Goal: Transaction & Acquisition: Purchase product/service

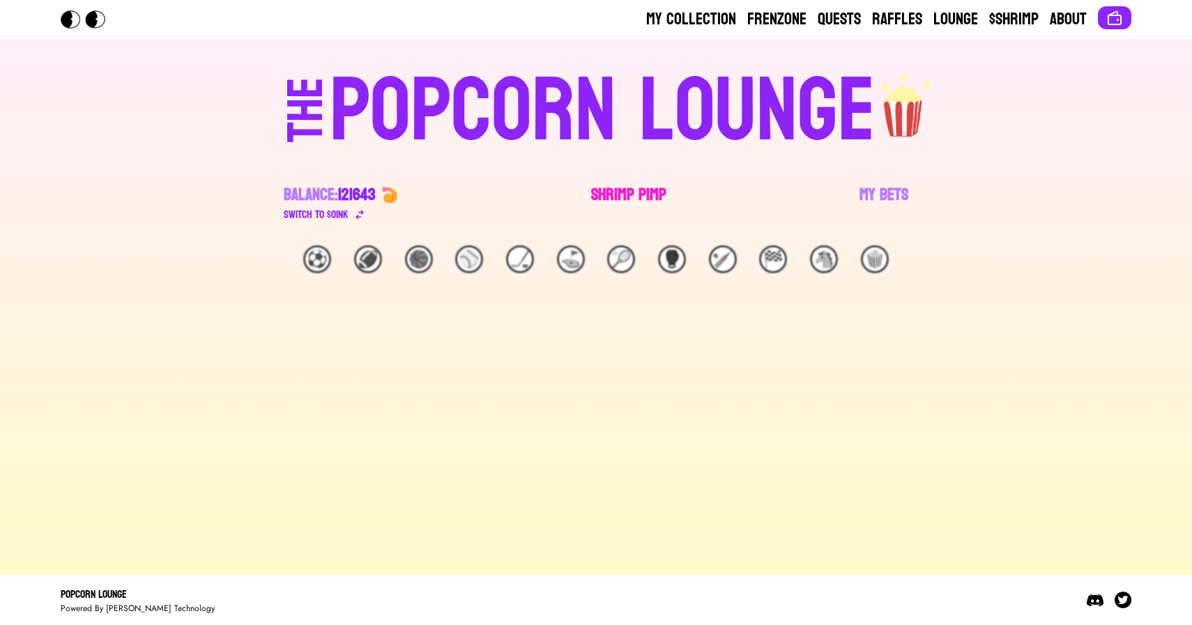
click at [632, 189] on link "Shrimp Pimp" at bounding box center [628, 203] width 75 height 39
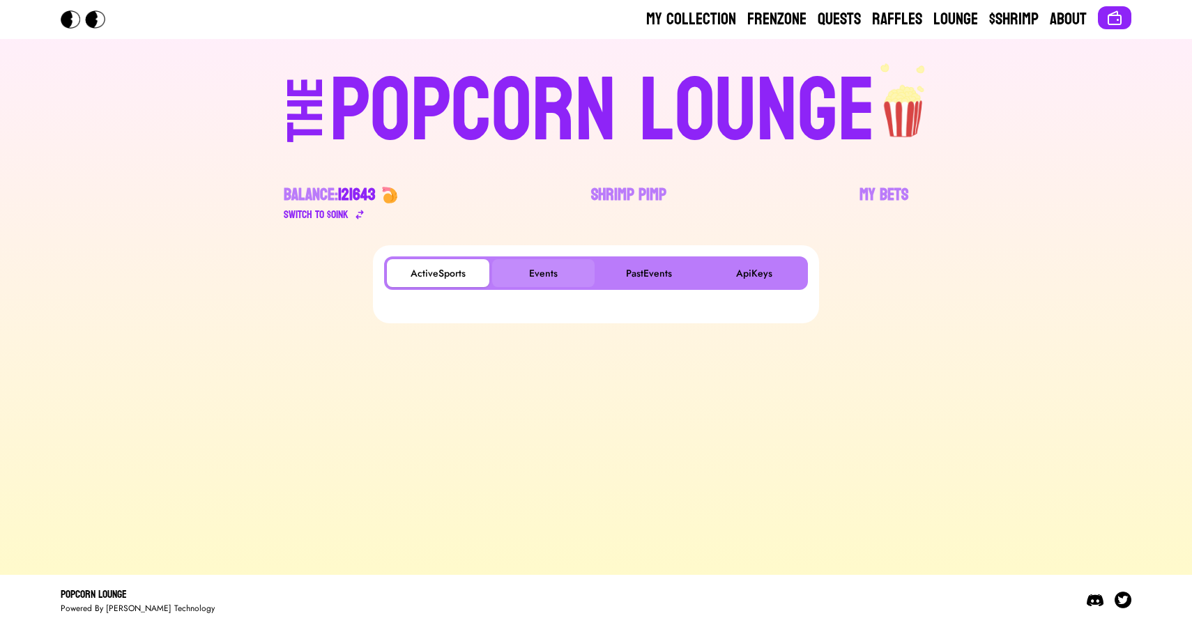
click at [539, 263] on button "Events" at bounding box center [543, 273] width 102 height 28
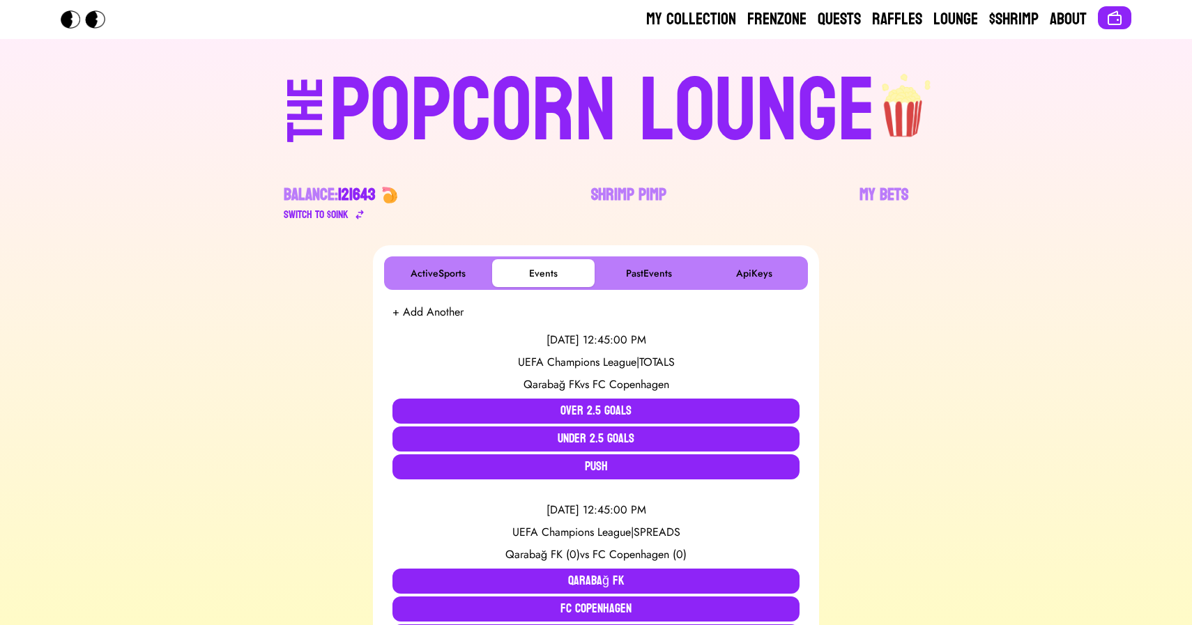
click at [502, 118] on div "POPCORN LOUNGE" at bounding box center [603, 111] width 546 height 89
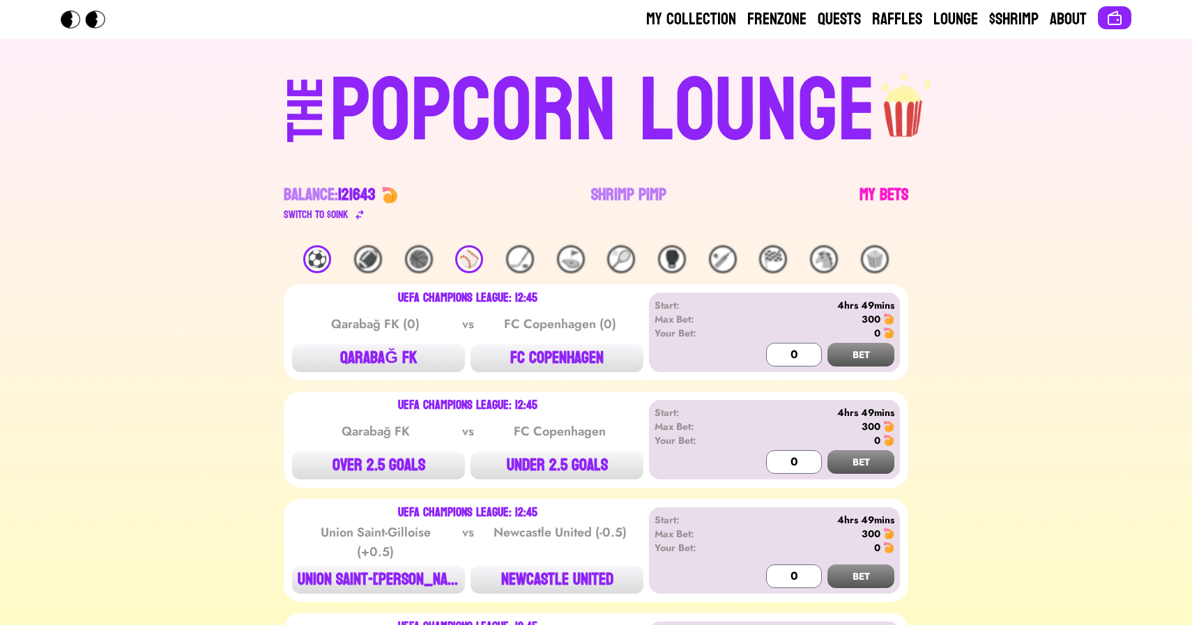
click at [876, 199] on link "My Bets" at bounding box center [883, 203] width 49 height 39
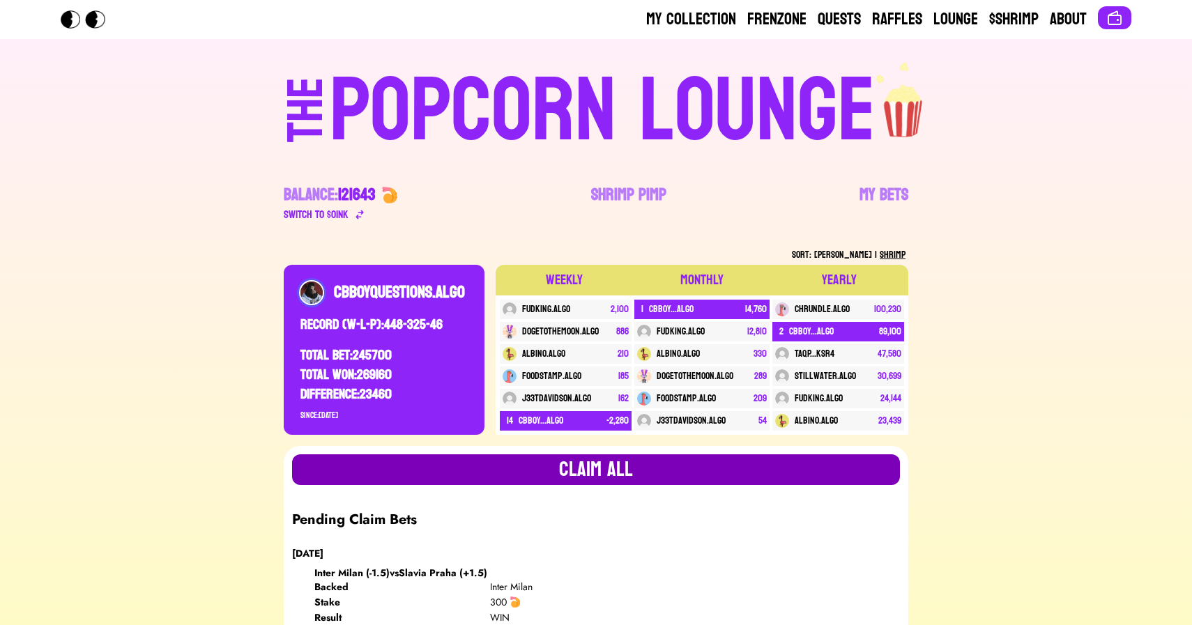
click at [638, 470] on button "Claim all" at bounding box center [596, 469] width 608 height 31
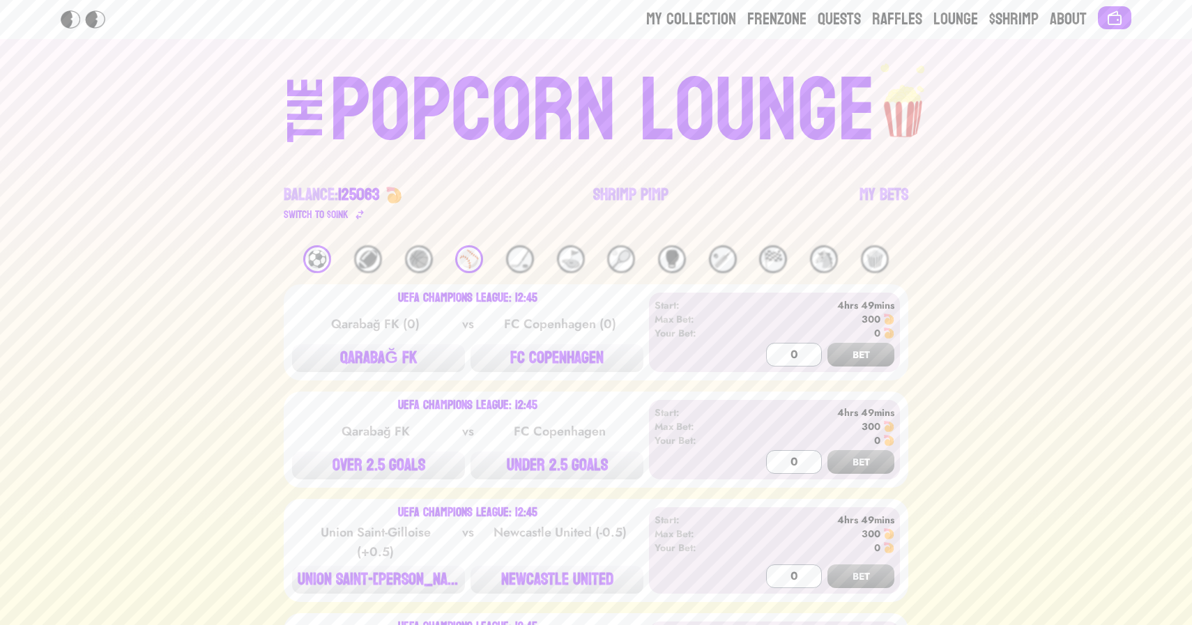
click at [318, 257] on div "⚽️" at bounding box center [317, 259] width 28 height 28
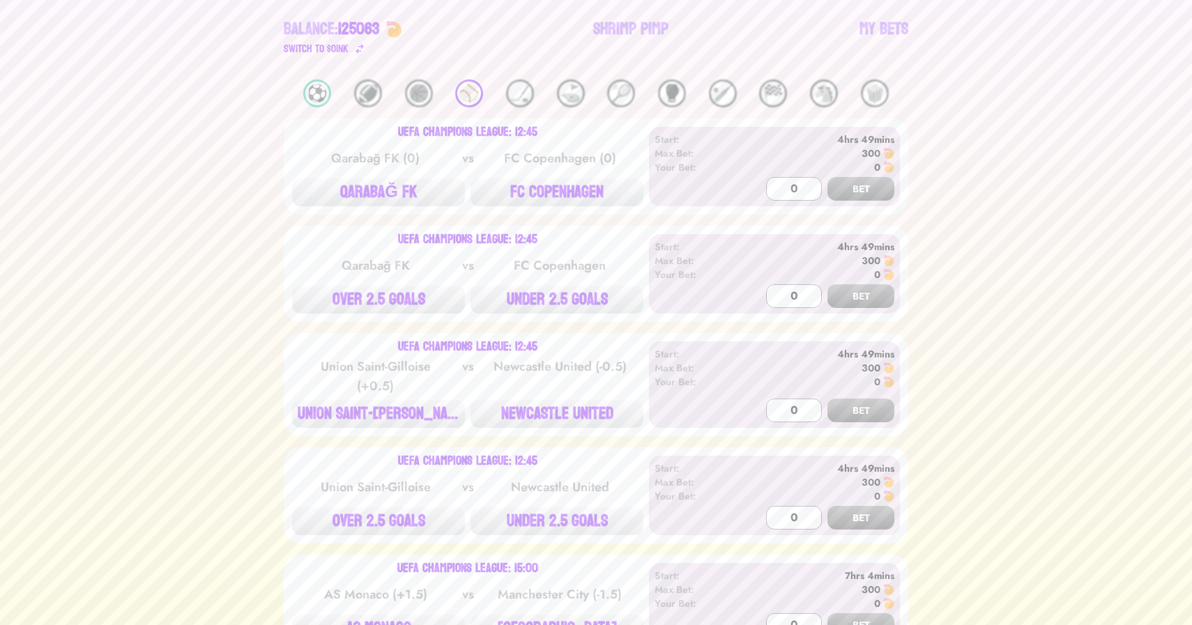
scroll to position [169, 0]
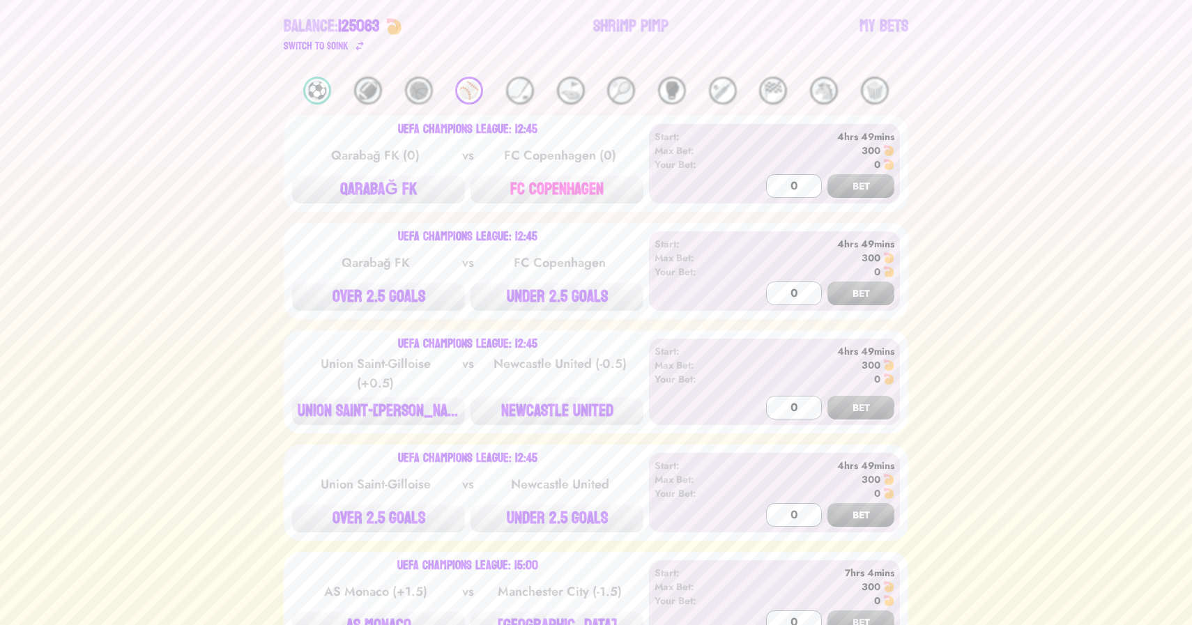
click at [546, 198] on button "FC COPENHAGEN" at bounding box center [556, 190] width 173 height 28
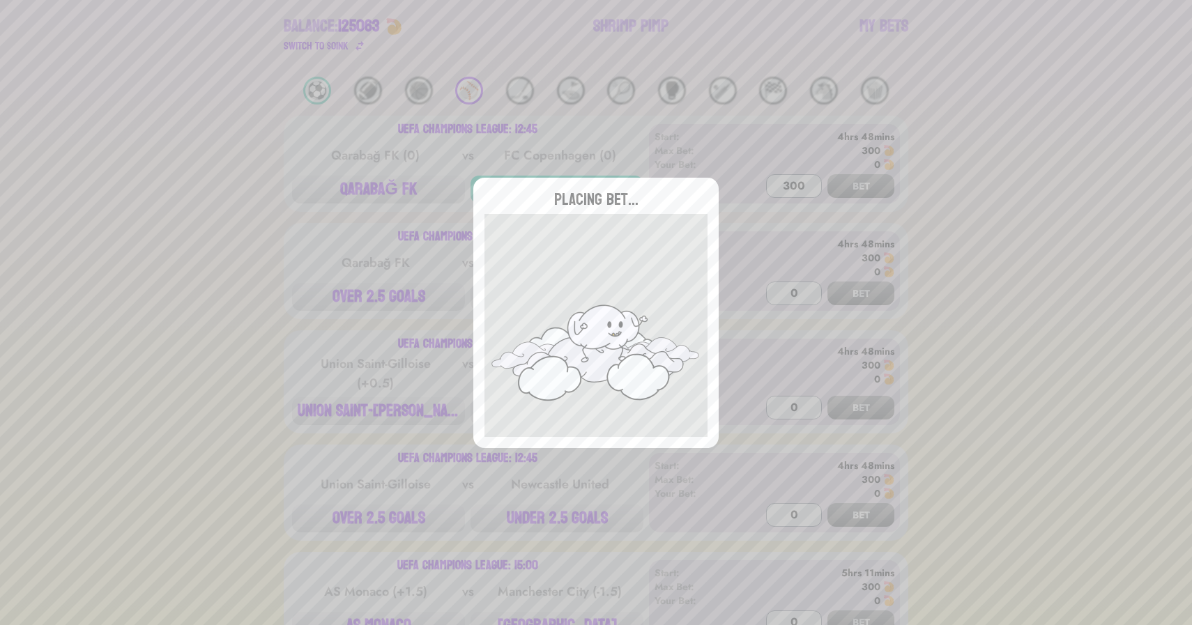
type input "0"
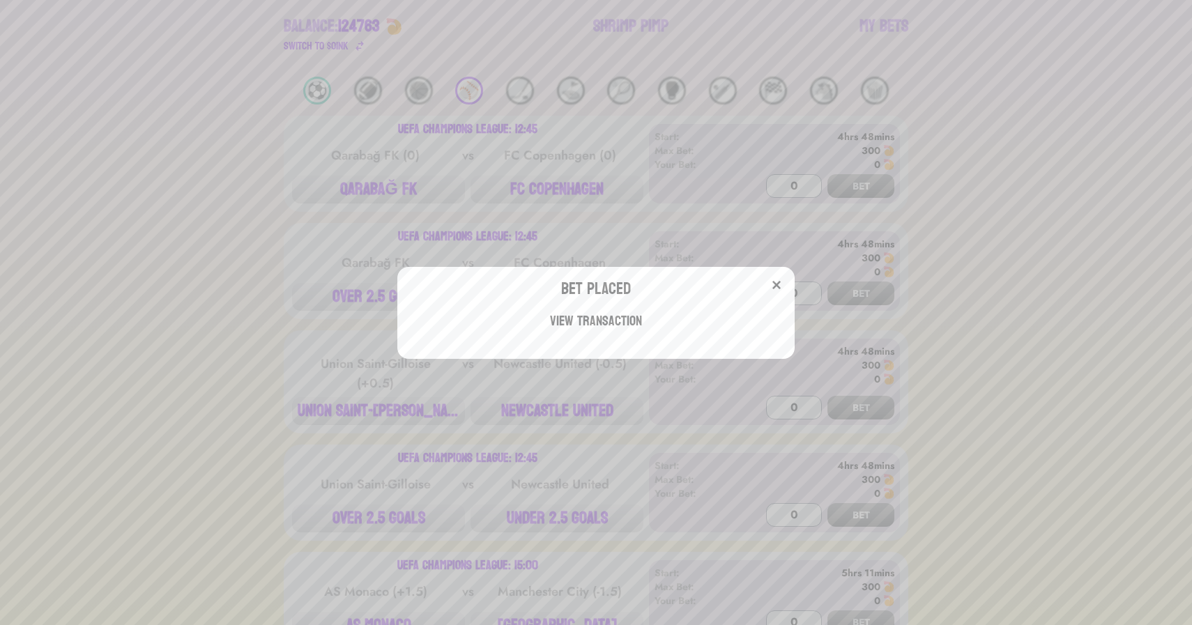
click at [378, 307] on div "Bet Placed View Transaction" at bounding box center [596, 312] width 1192 height 625
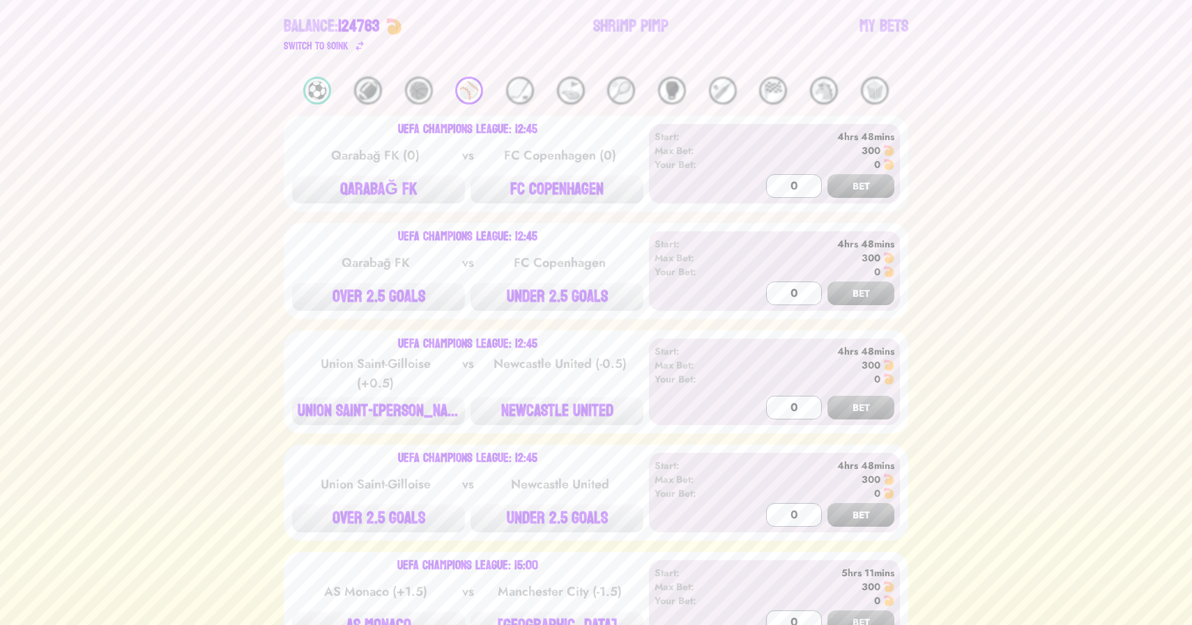
click at [378, 307] on button "OVER 2.5 GOALS" at bounding box center [378, 297] width 173 height 28
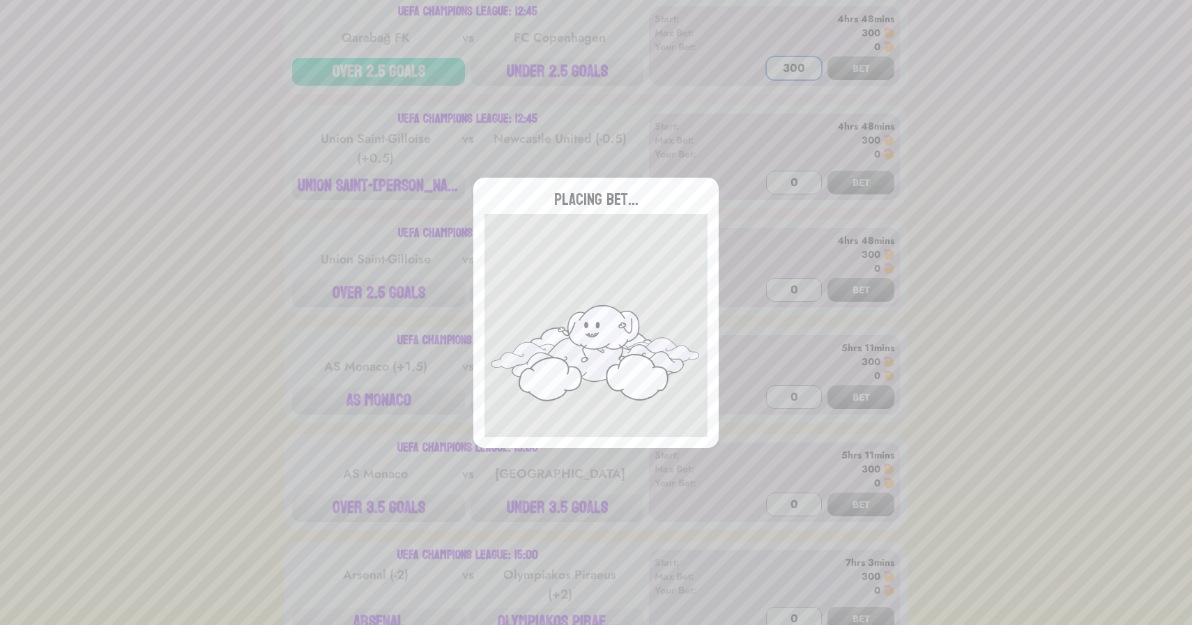
scroll to position [463, 0]
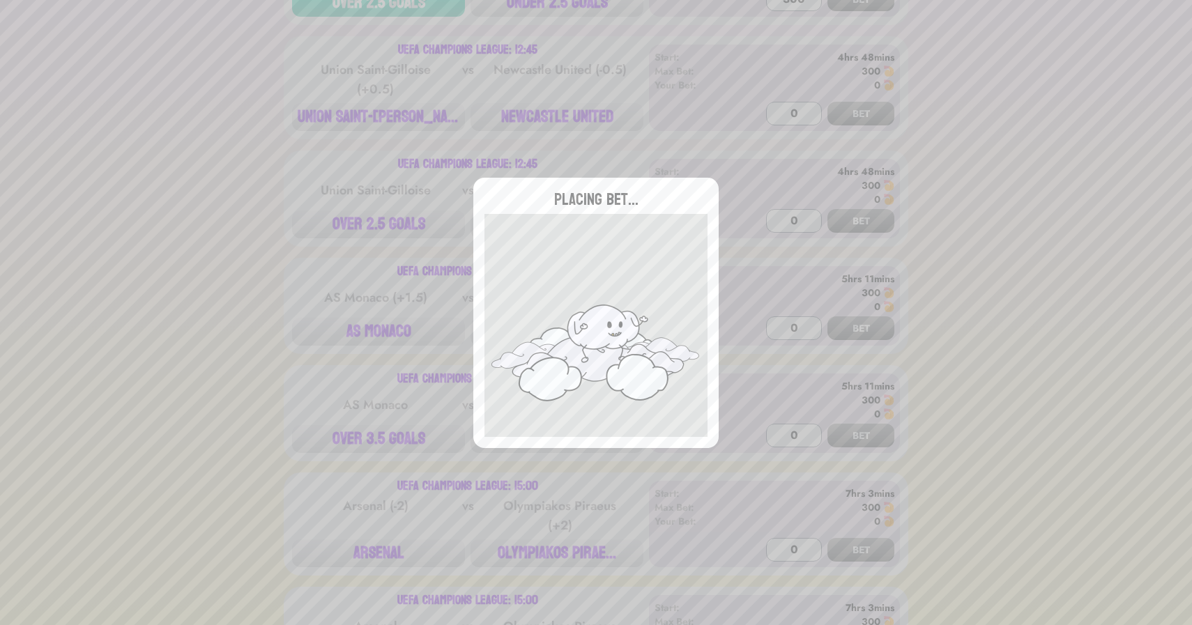
type input "0"
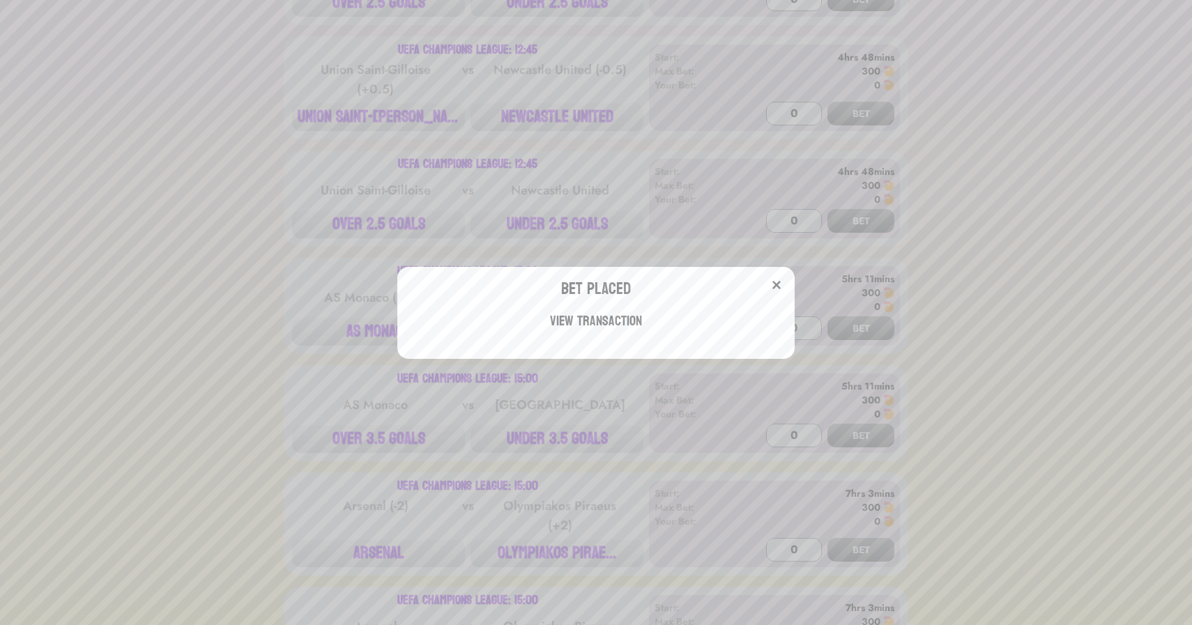
click at [337, 220] on div "Bet Placed View Transaction" at bounding box center [596, 312] width 1192 height 625
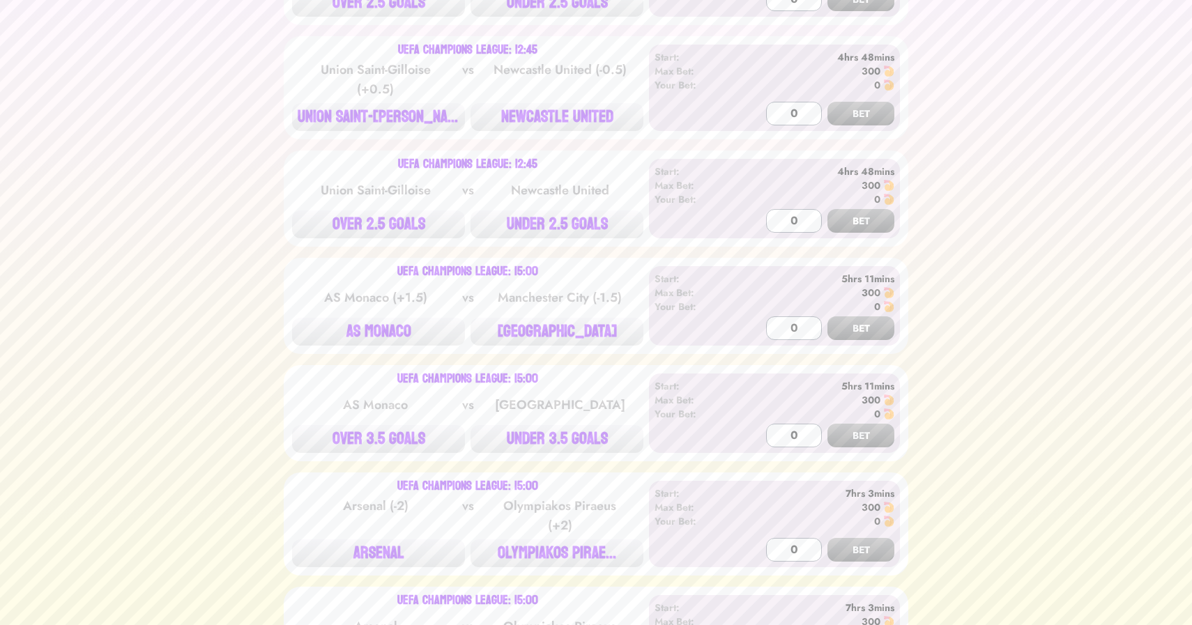
click at [337, 220] on button "OVER 2.5 GOALS" at bounding box center [378, 224] width 173 height 28
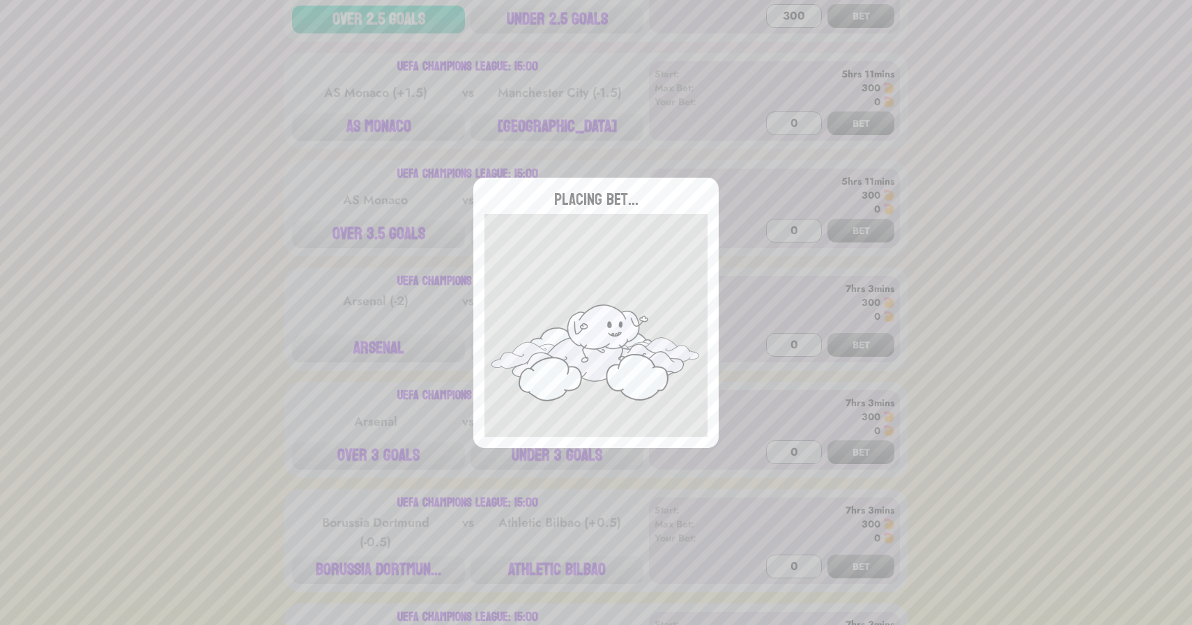
type input "0"
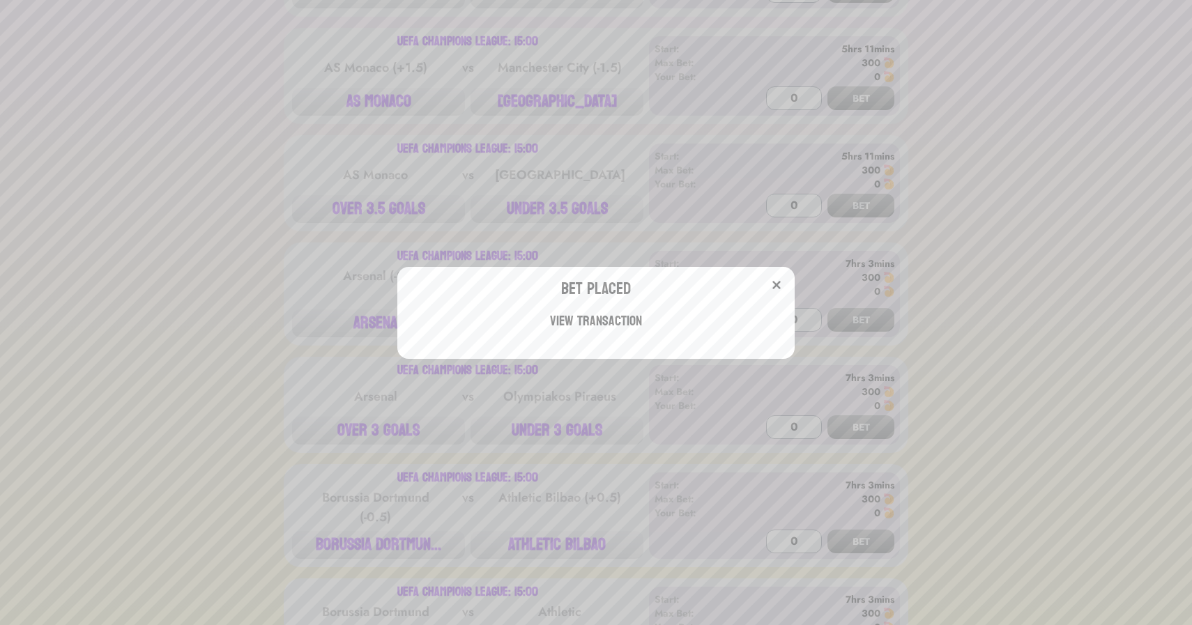
scroll to position [703, 0]
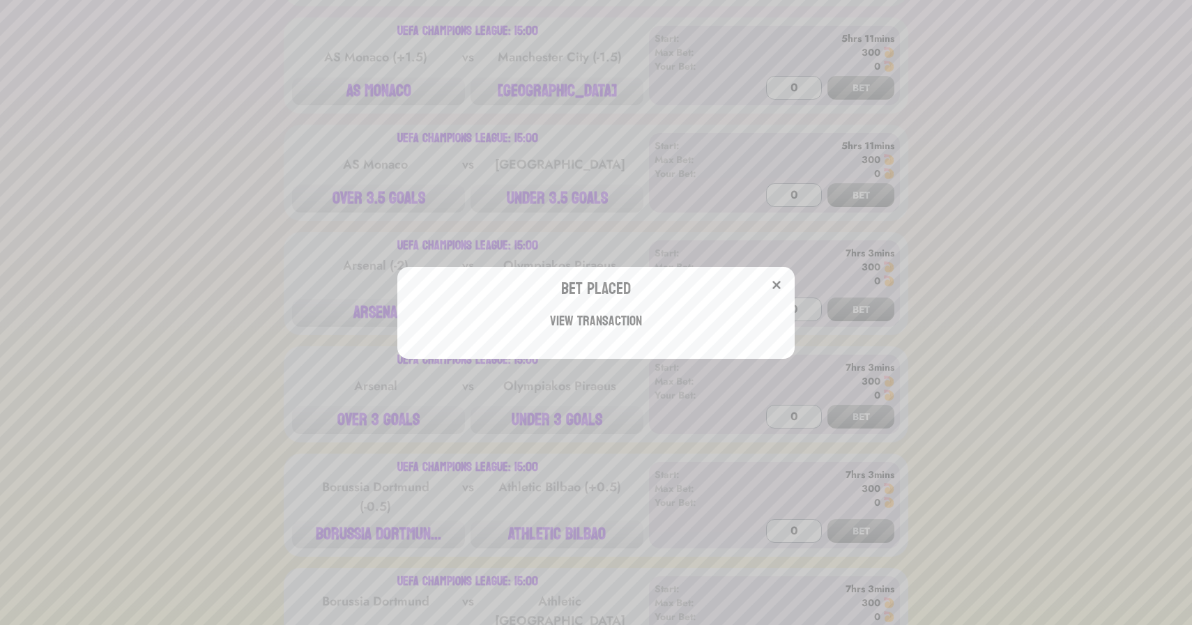
click at [261, 244] on div "Bet Placed View Transaction" at bounding box center [596, 312] width 1192 height 625
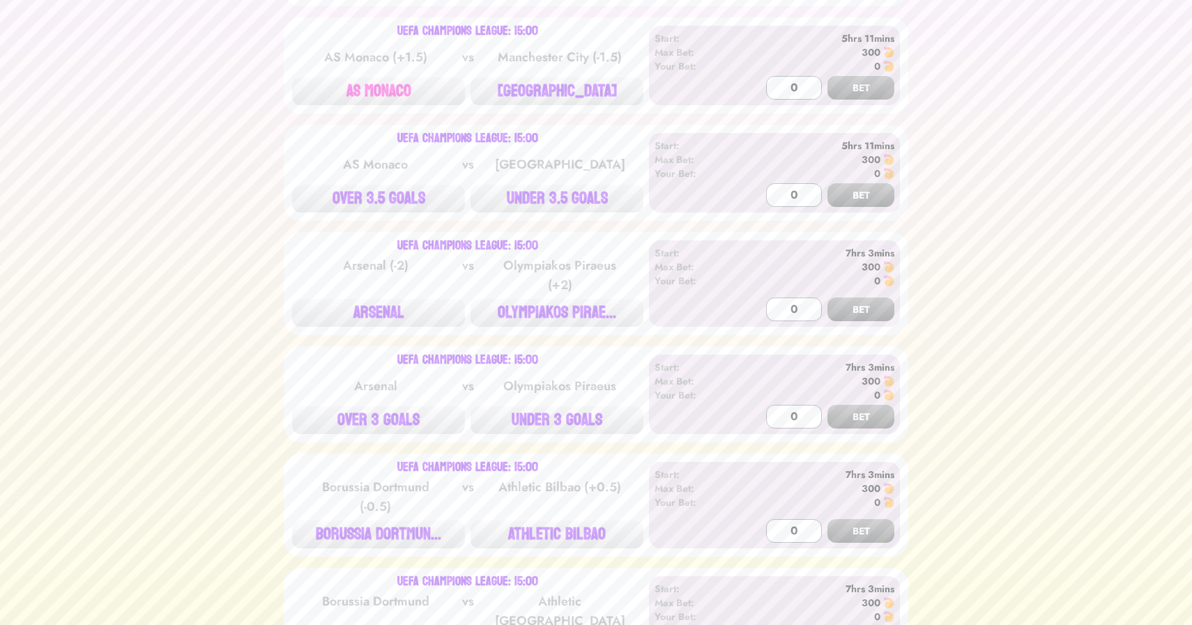
click at [387, 79] on button "AS MONACO" at bounding box center [378, 91] width 173 height 28
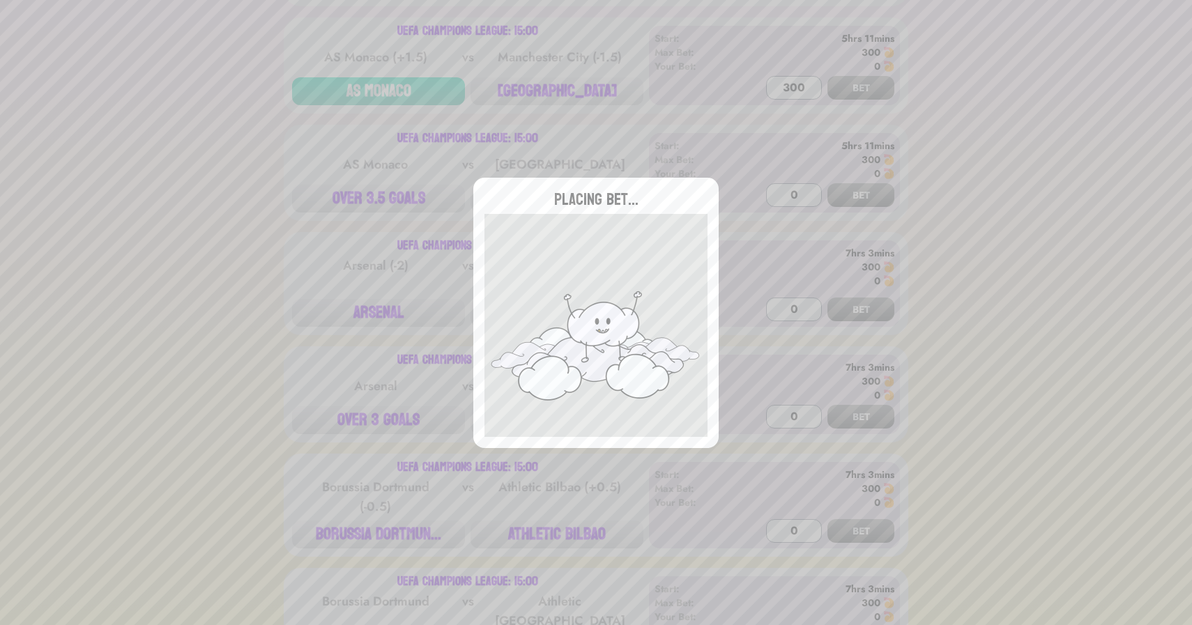
type input "0"
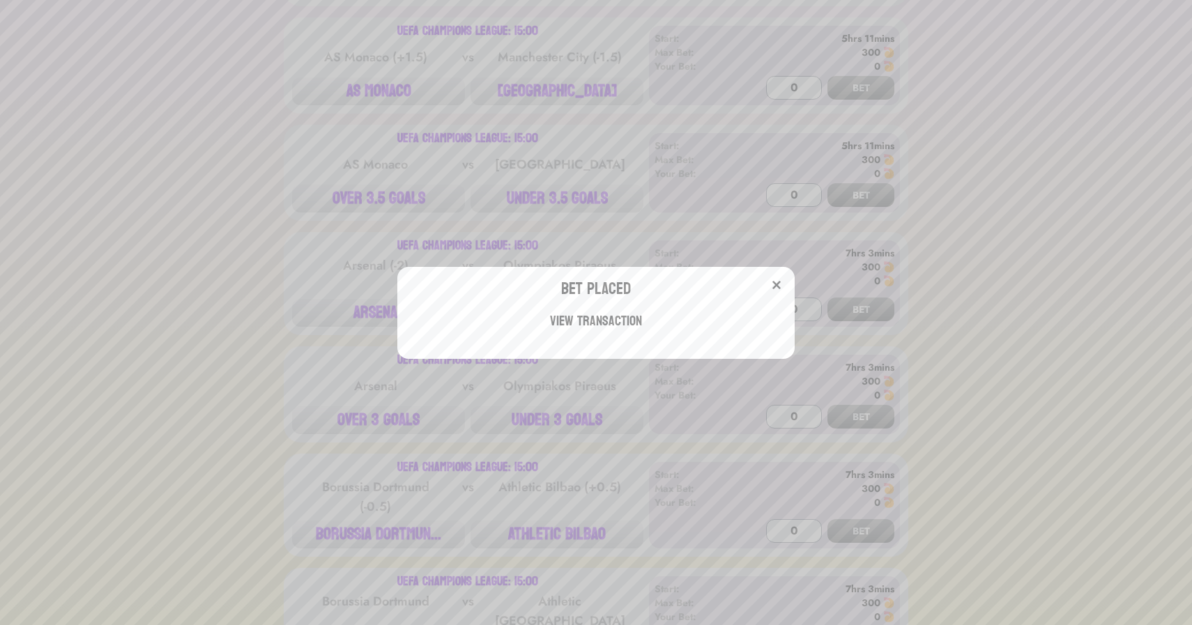
click at [240, 215] on div "Bet Placed View Transaction" at bounding box center [596, 312] width 1192 height 625
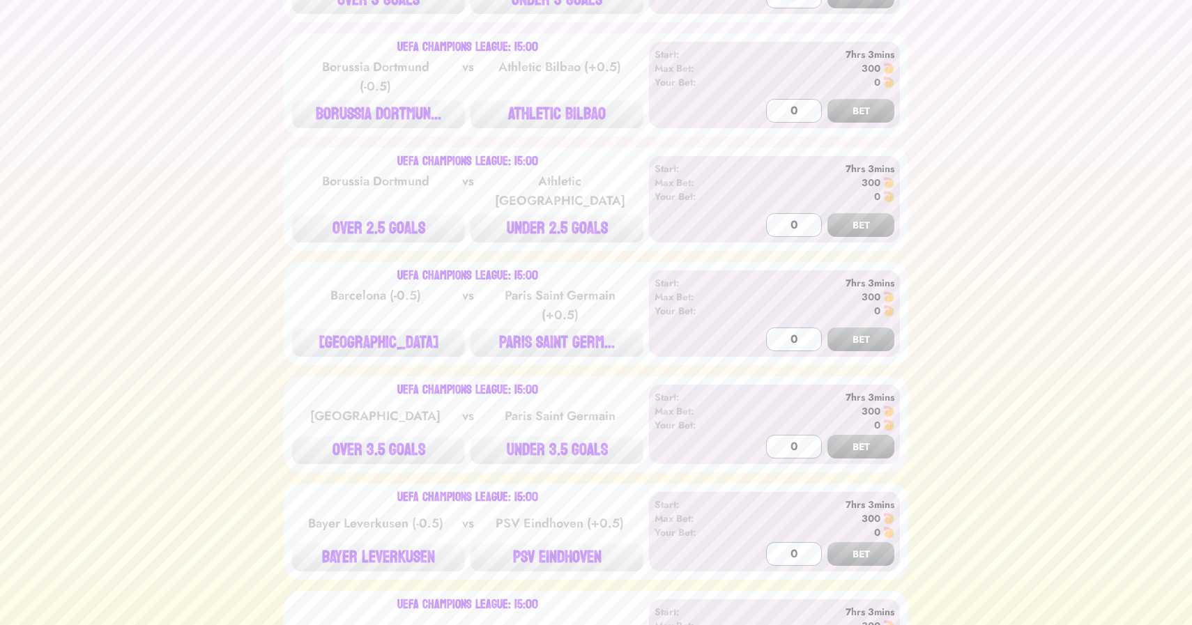
scroll to position [1123, 0]
click at [376, 116] on button "BORUSSIA DORTMUN..." at bounding box center [378, 115] width 173 height 28
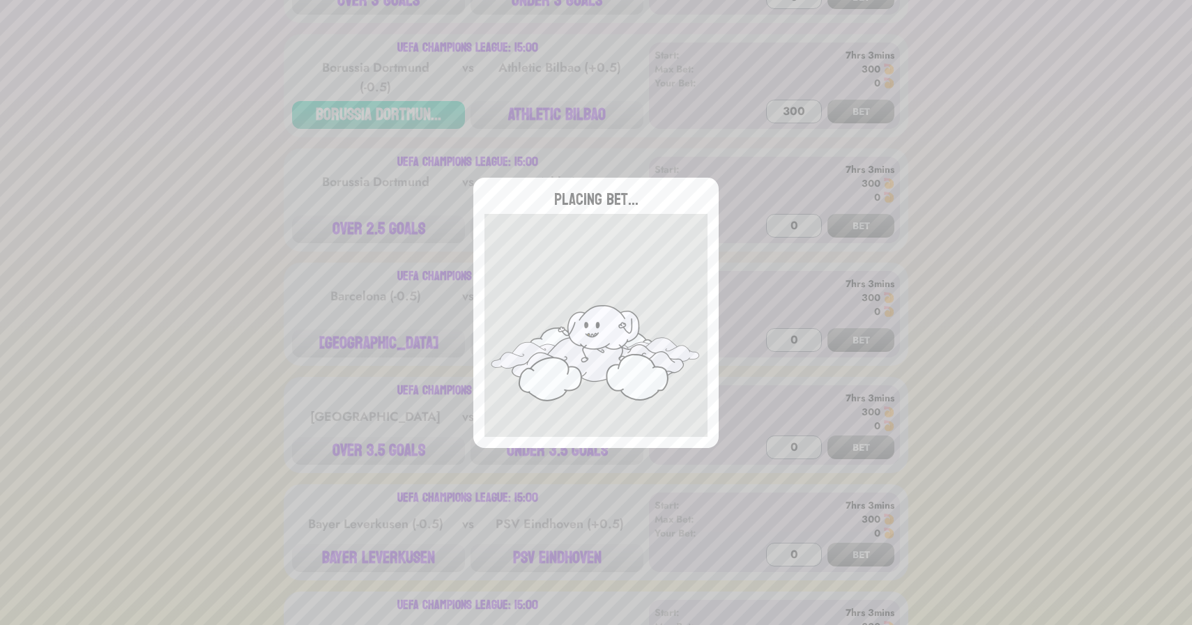
type input "0"
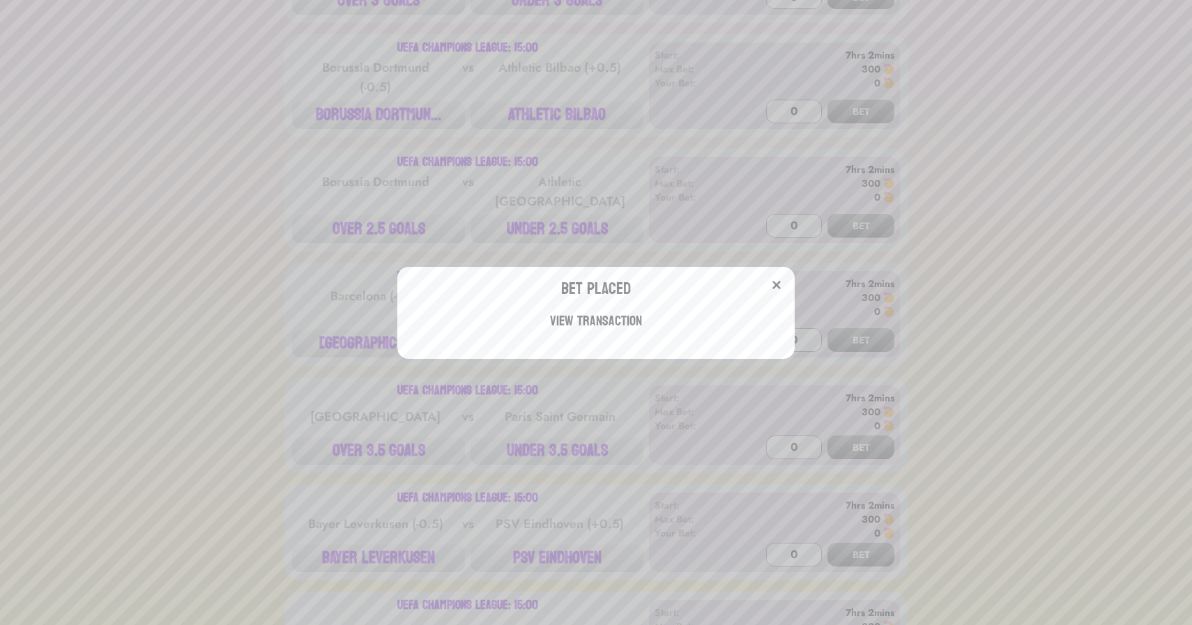
click at [308, 206] on div "Bet Placed View Transaction" at bounding box center [596, 312] width 1192 height 625
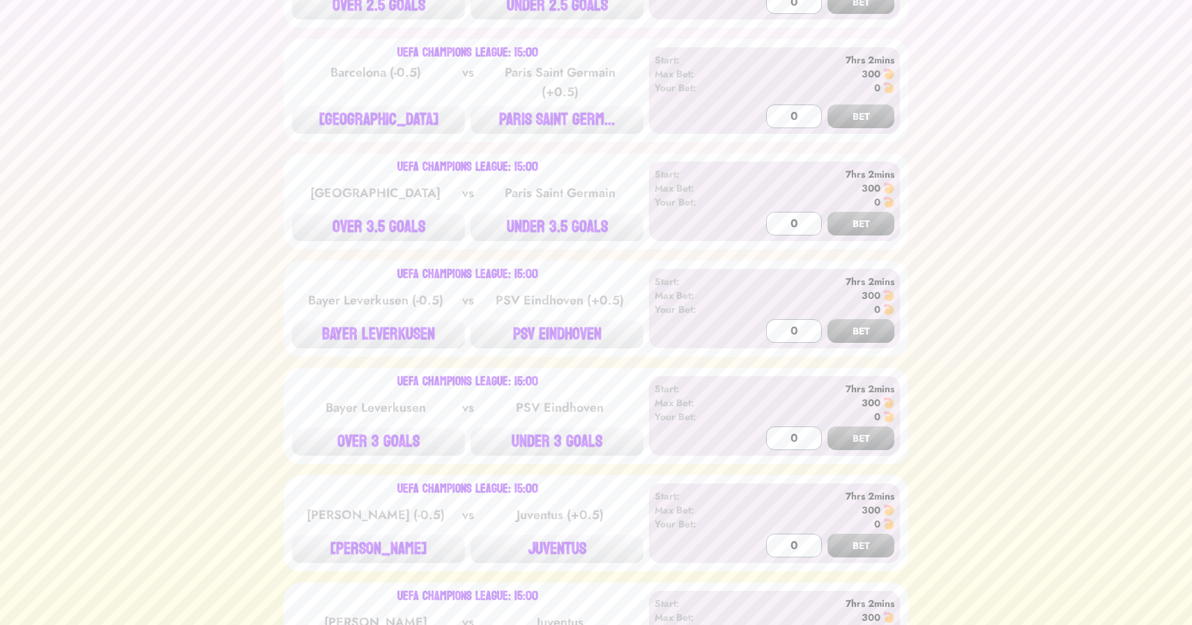
scroll to position [1348, 0]
click at [405, 105] on button "[GEOGRAPHIC_DATA]" at bounding box center [378, 119] width 173 height 28
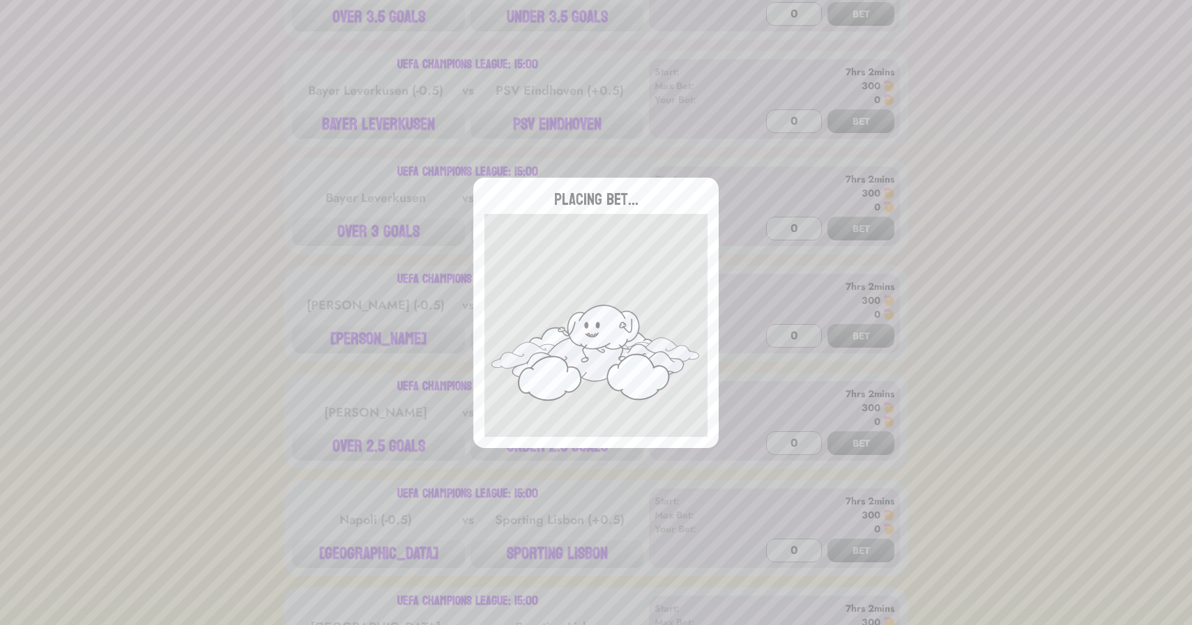
scroll to position [1563, 0]
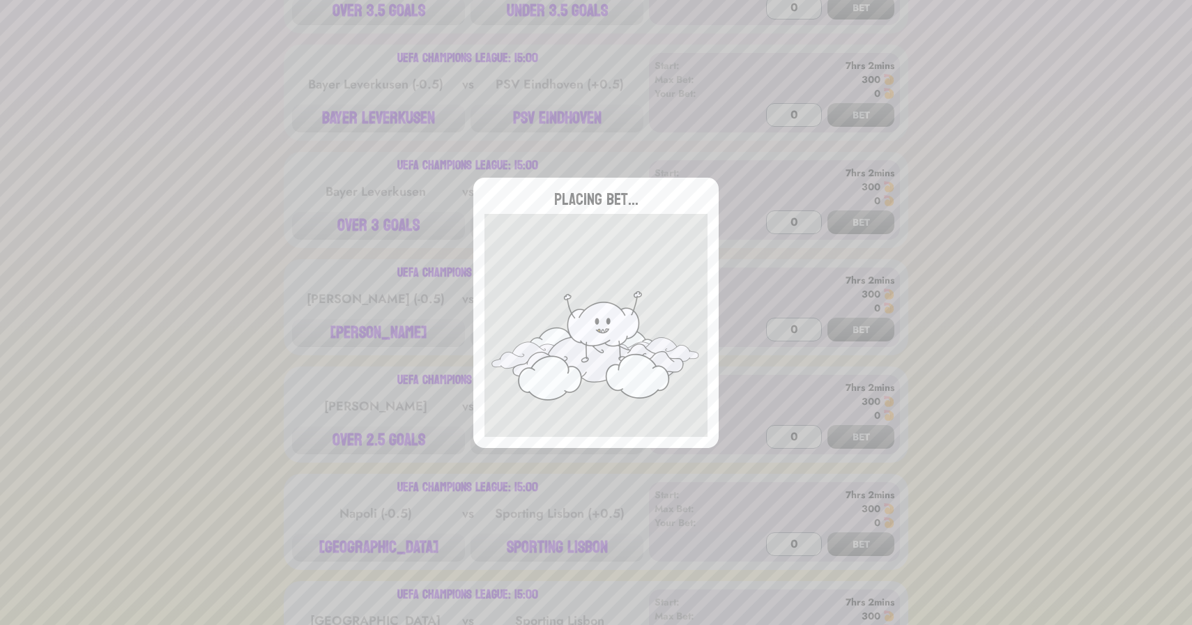
click at [369, 71] on div "Placing Bet..." at bounding box center [596, 312] width 1192 height 625
type input "0"
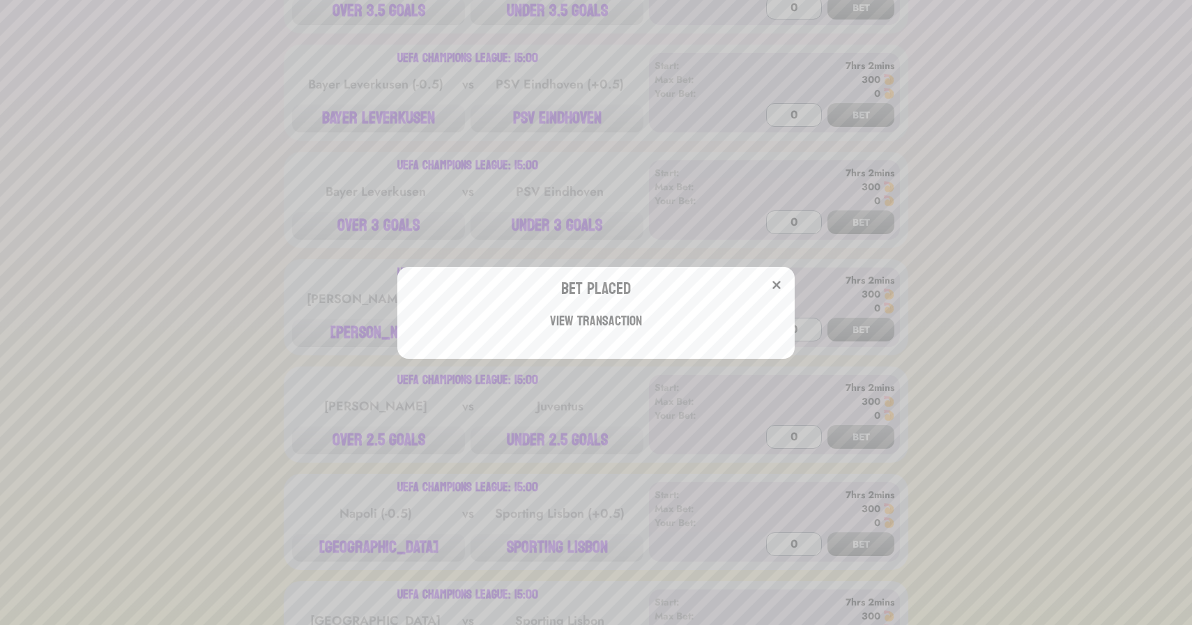
click at [369, 71] on div "Bet Placed View Transaction" at bounding box center [596, 312] width 1192 height 625
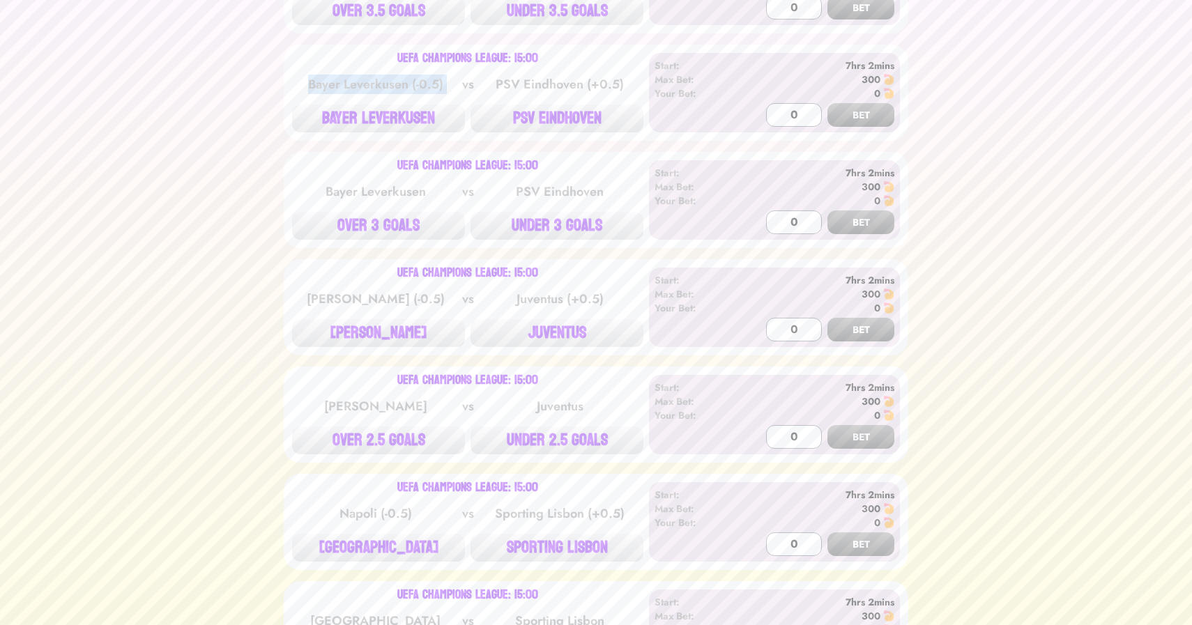
click at [369, 75] on div "Bayer Leverkusen (-0.5)" at bounding box center [375, 85] width 141 height 20
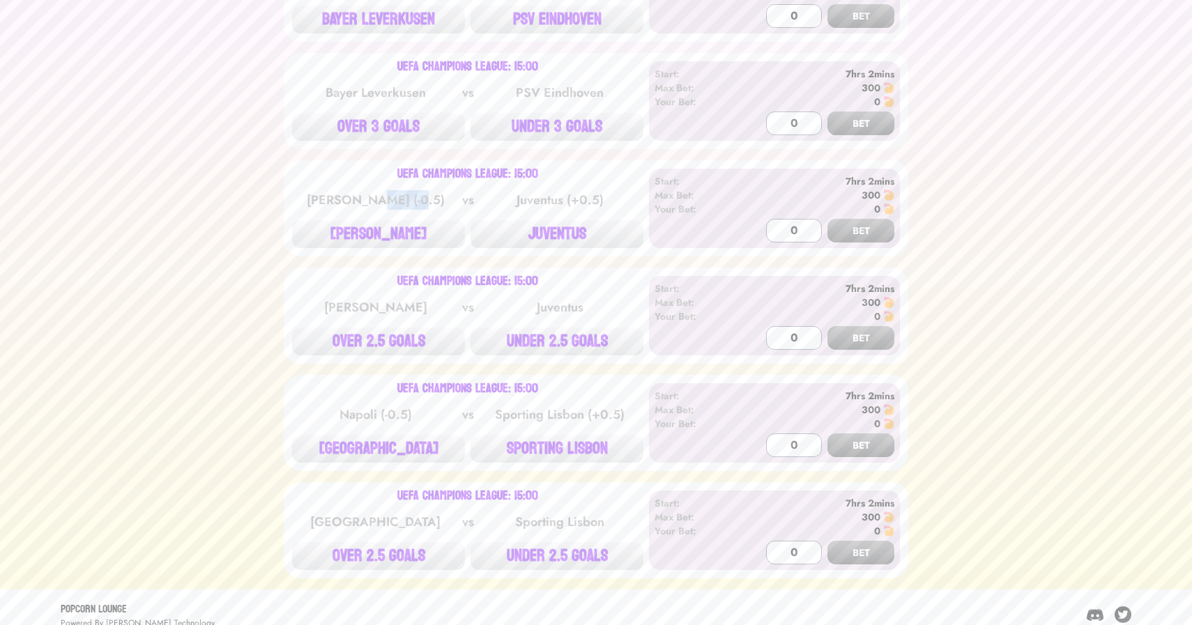
drag, startPoint x: 318, startPoint y: 199, endPoint x: 384, endPoint y: 185, distance: 67.5
click at [384, 186] on div "[PERSON_NAME] (-0.5) vs Juventus (+0.5)" at bounding box center [467, 200] width 351 height 28
click at [549, 220] on button "JUVENTUS" at bounding box center [556, 234] width 173 height 28
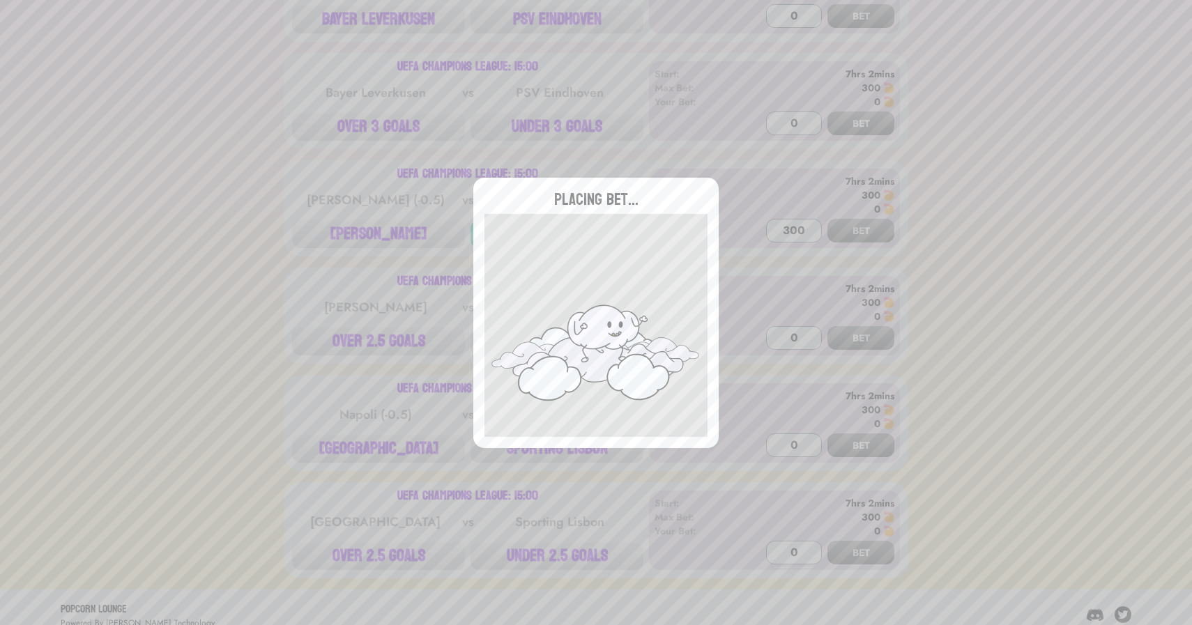
type input "0"
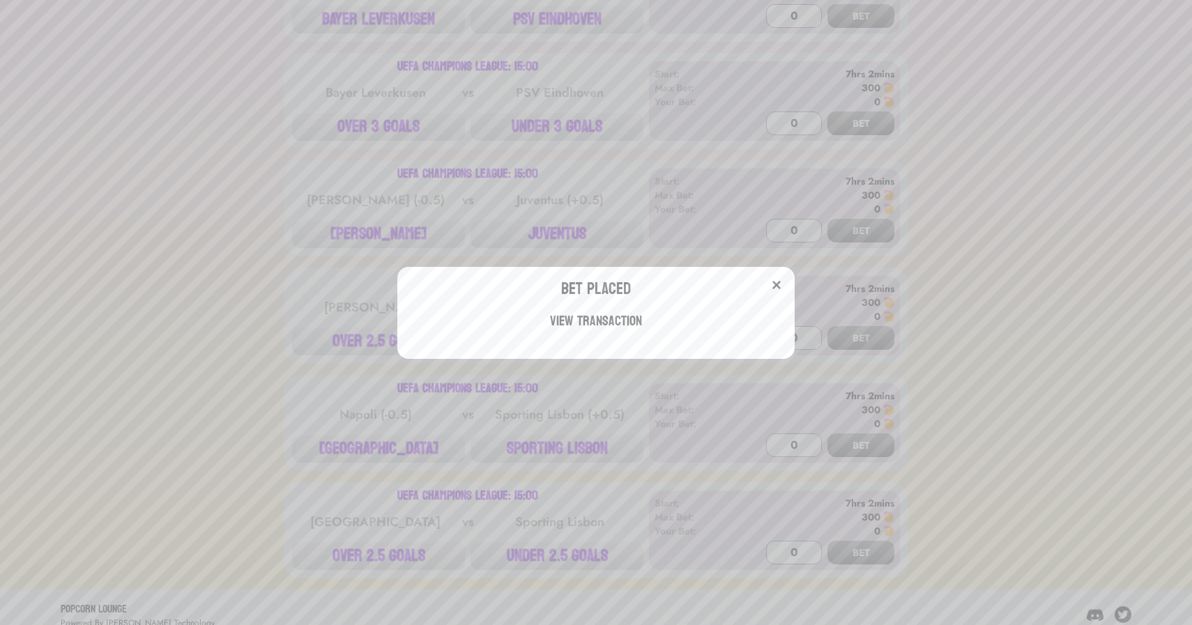
click at [540, 442] on div "Bet Placed View Transaction" at bounding box center [596, 312] width 1192 height 625
click at [540, 442] on button "SPORTING LISBON" at bounding box center [556, 449] width 173 height 28
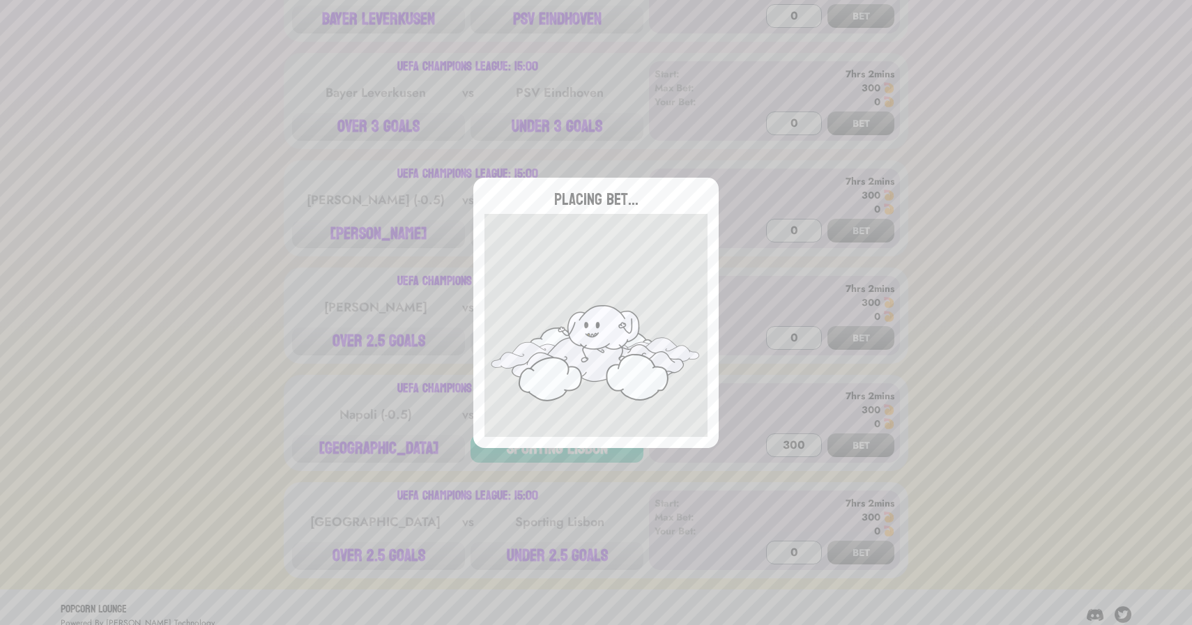
type input "0"
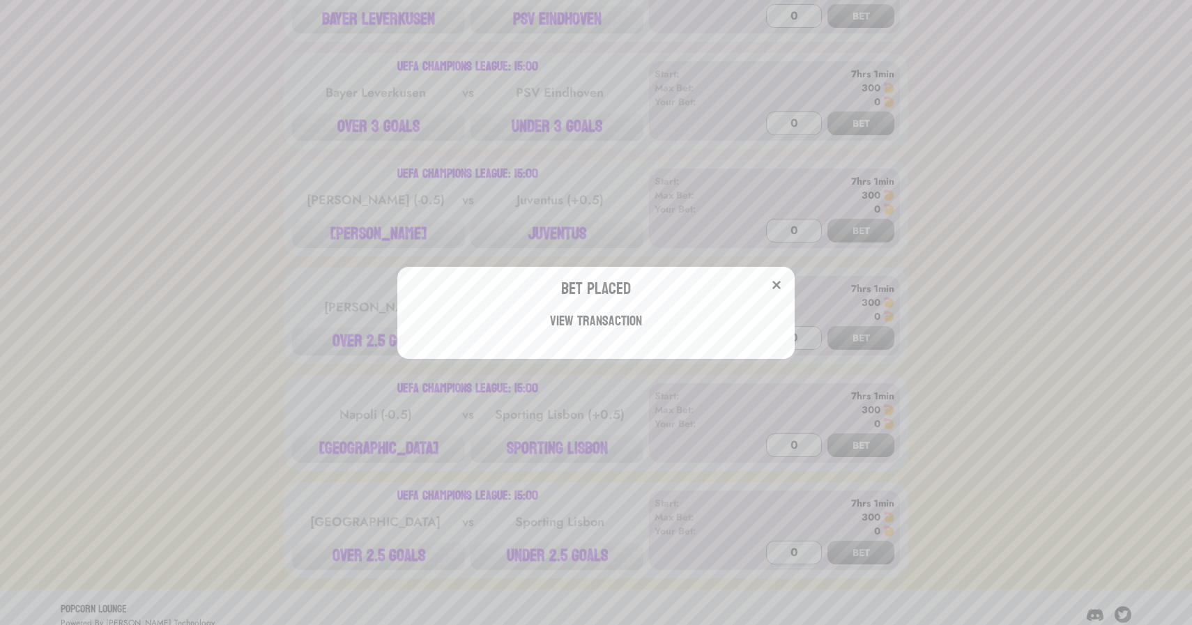
click at [240, 208] on div "Bet Placed View Transaction" at bounding box center [596, 312] width 1192 height 625
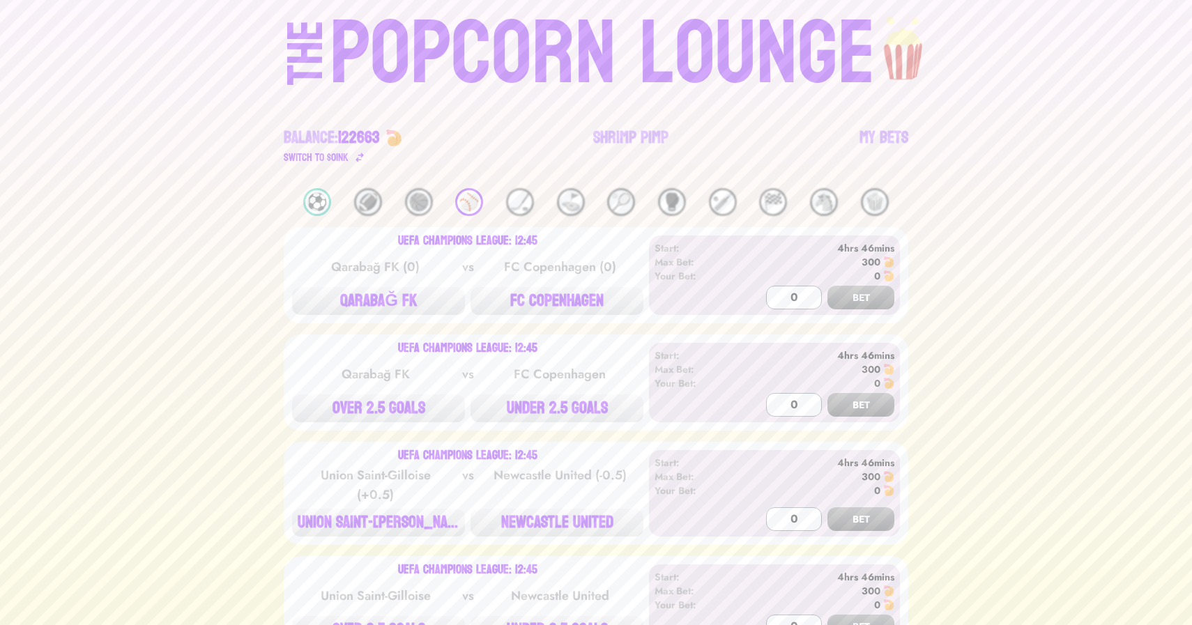
scroll to position [0, 0]
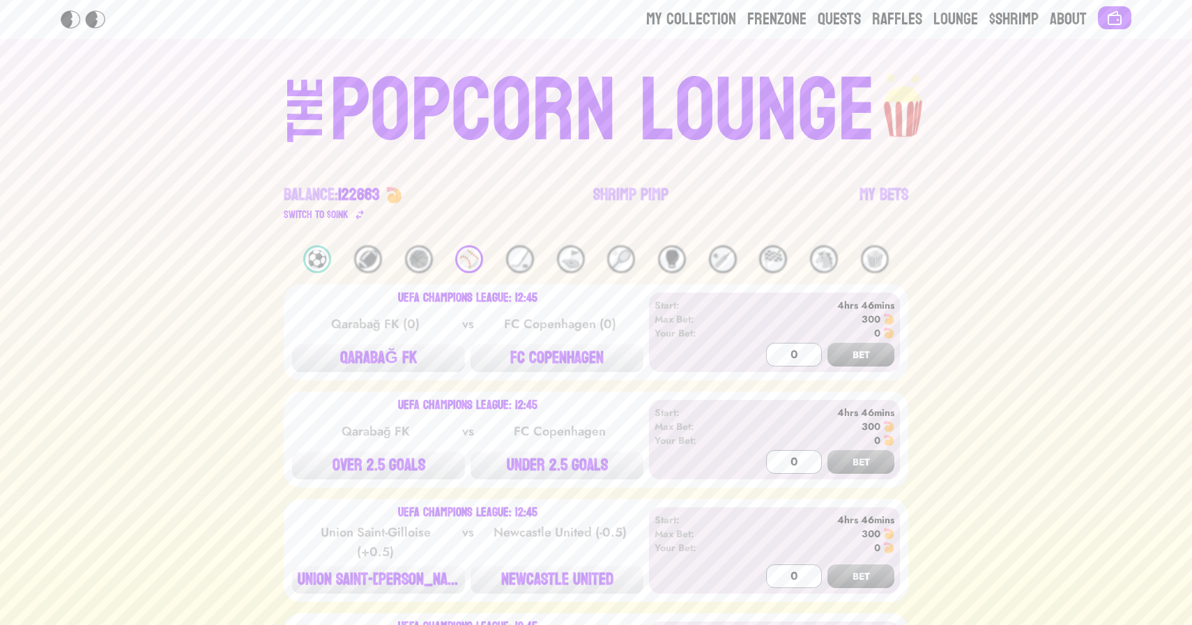
click at [465, 263] on div "⚾️" at bounding box center [469, 259] width 28 height 28
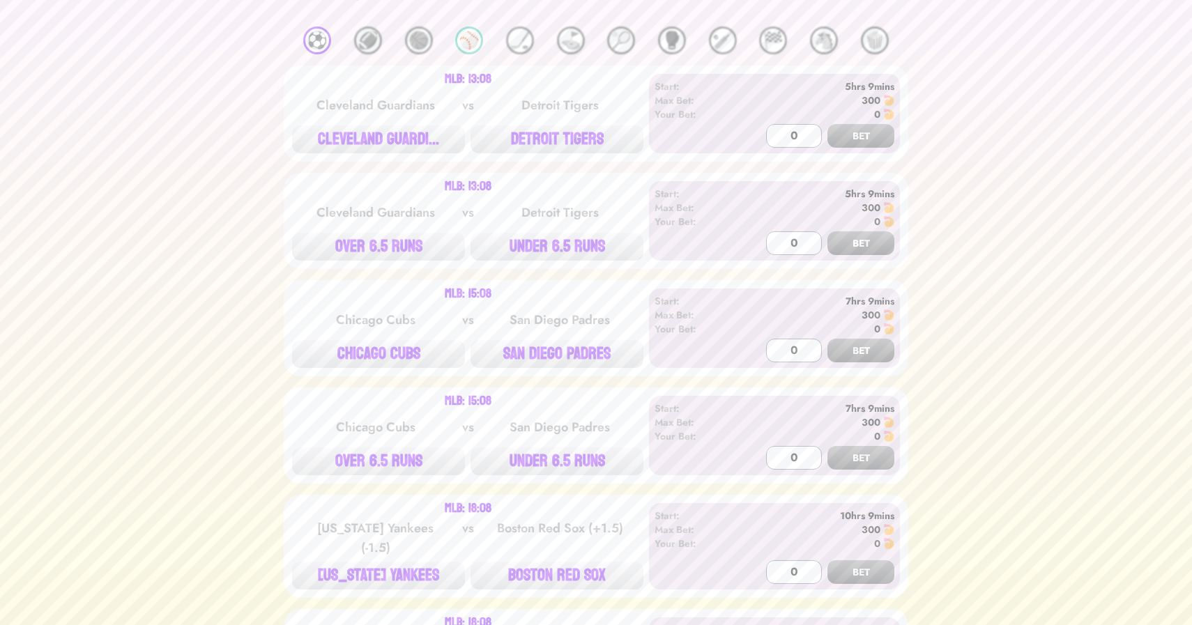
scroll to position [222, 0]
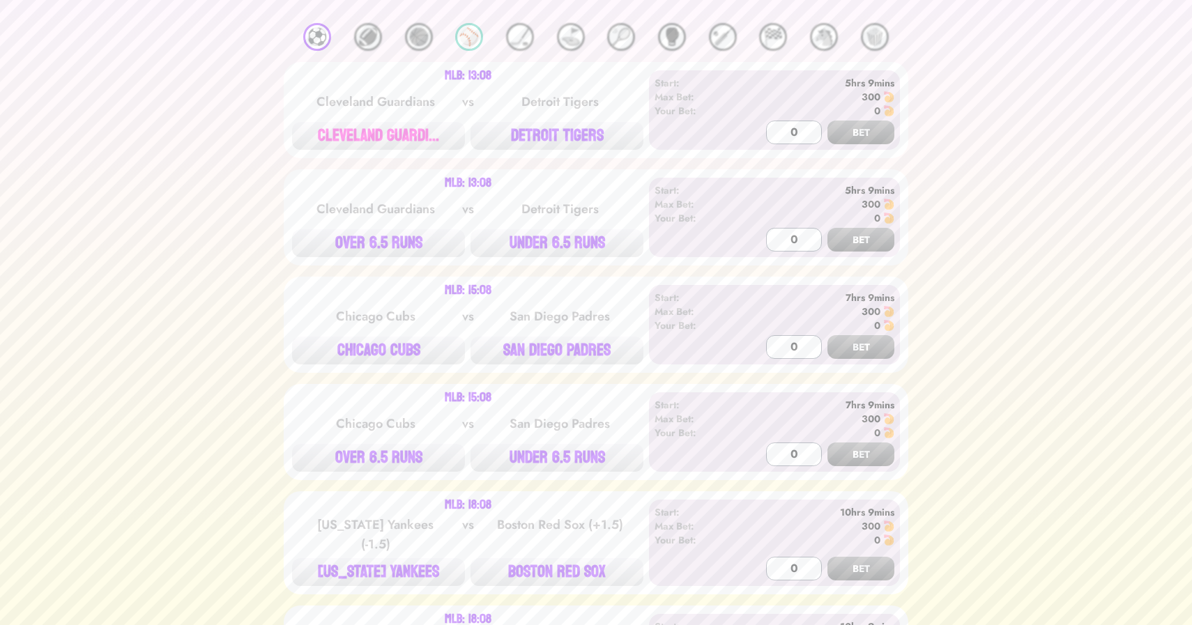
click at [376, 137] on button "CLEVELAND GUARDI..." at bounding box center [378, 136] width 173 height 28
type input "300"
click at [827, 121] on button "BET" at bounding box center [860, 133] width 67 height 24
click at [875, 144] on div "Start: 5hrs 9mins Max Bet: 300 Your Bet: 0 300 BET" at bounding box center [774, 109] width 251 height 79
click at [871, 135] on button "BET" at bounding box center [860, 133] width 67 height 24
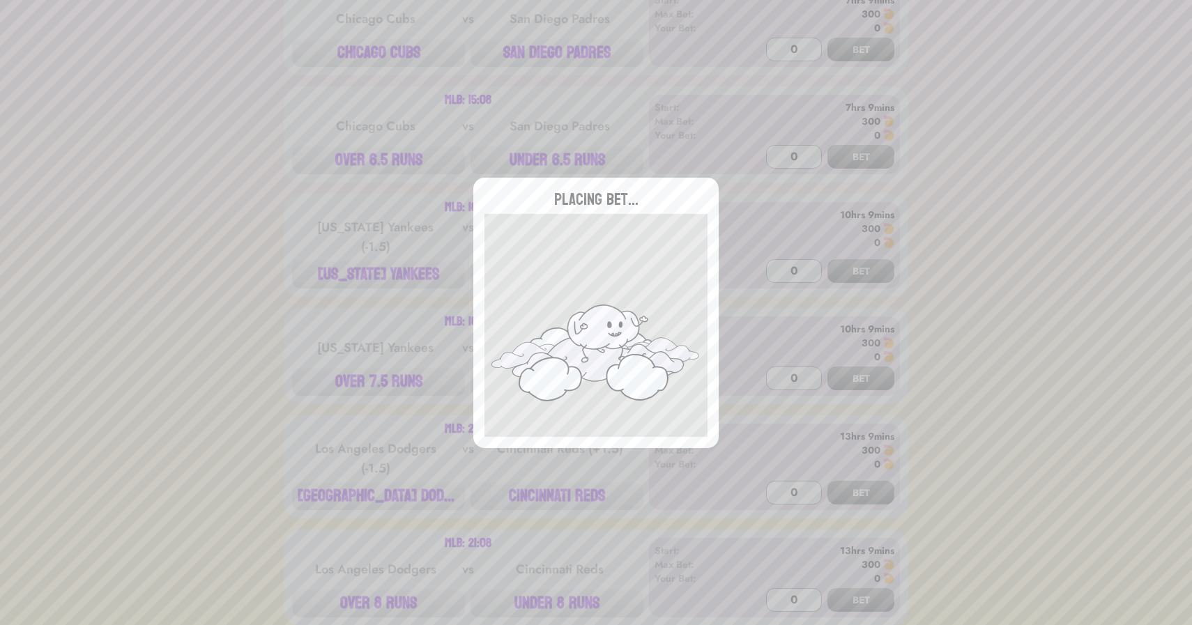
scroll to position [542, 0]
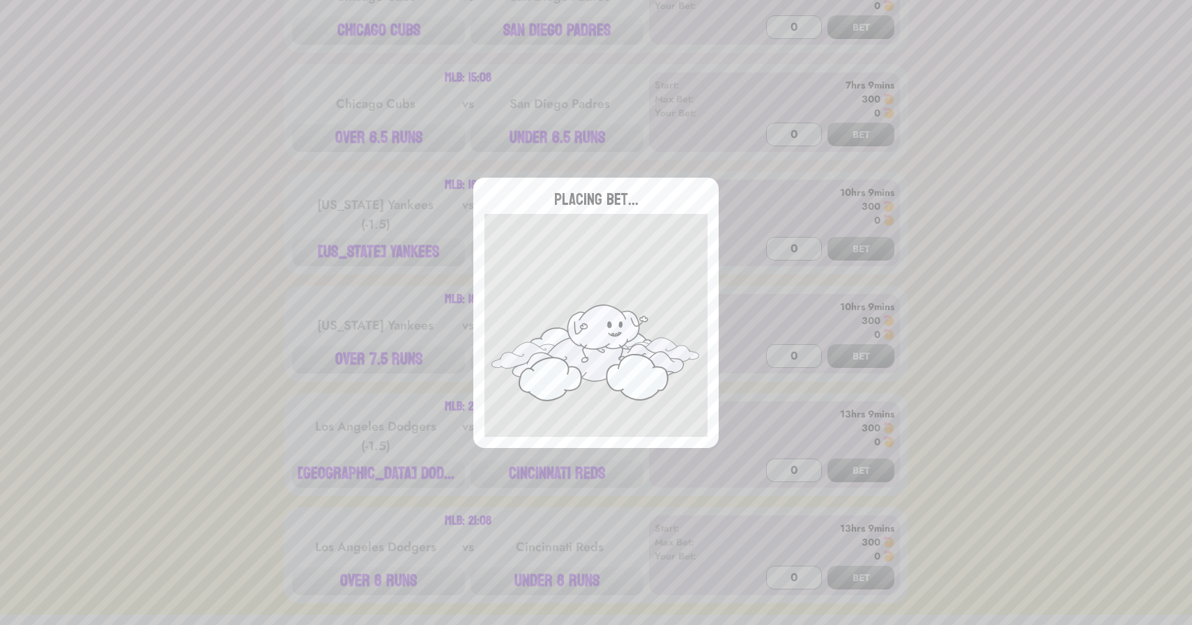
type input "0"
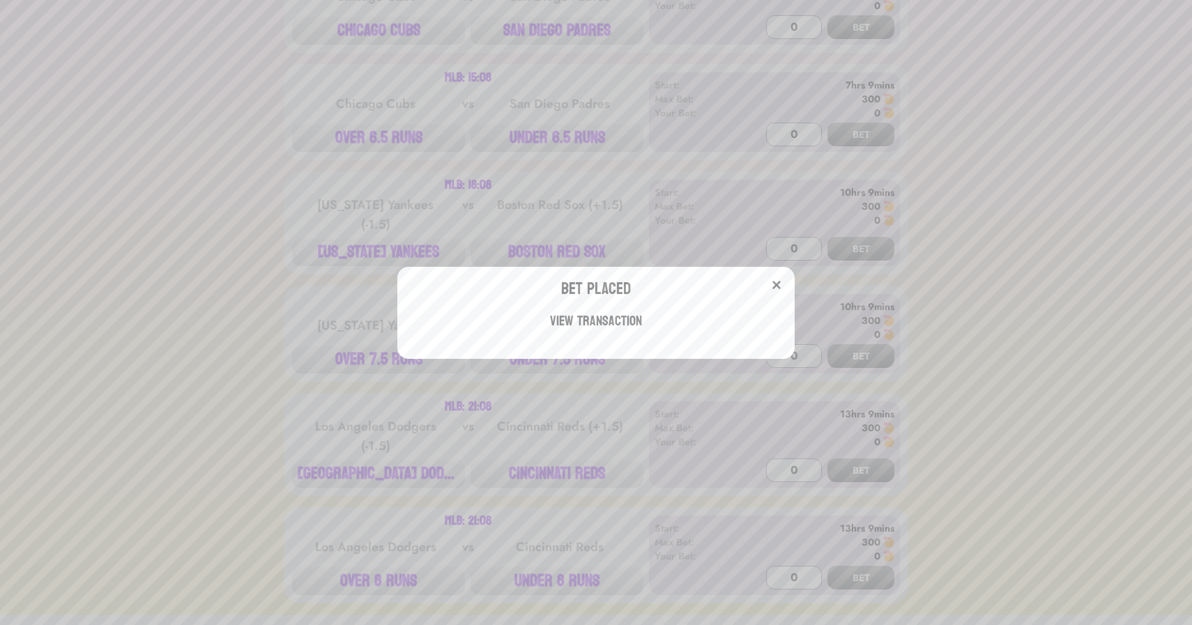
click at [340, 215] on div "Bet Placed View Transaction" at bounding box center [596, 312] width 1192 height 625
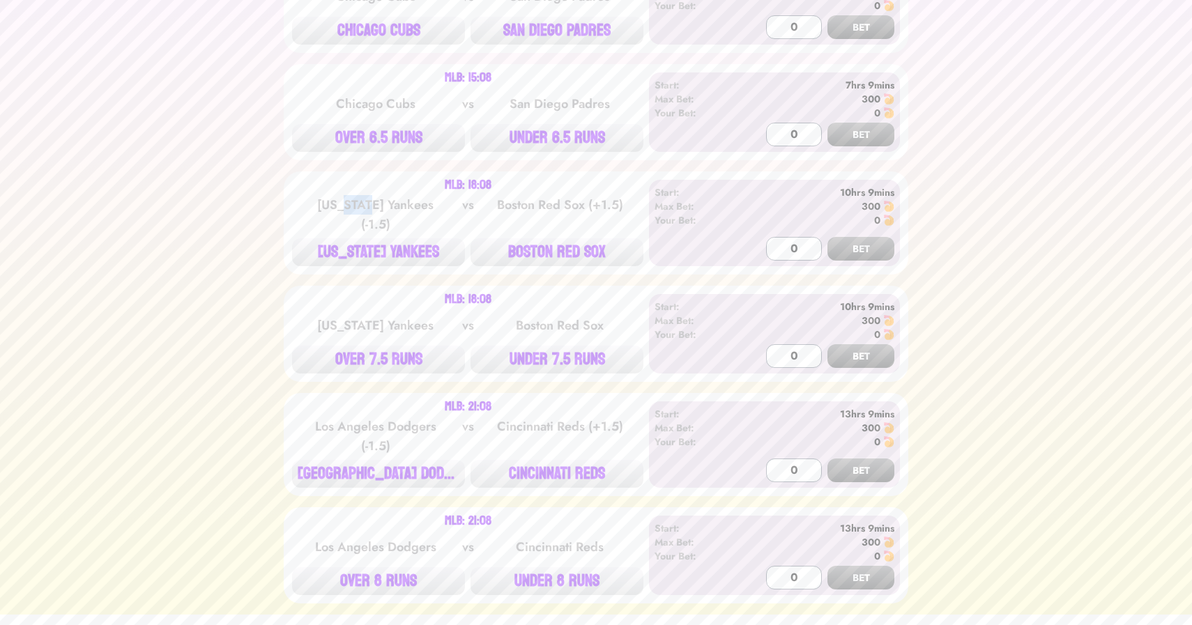
click at [340, 215] on div "[US_STATE] Yankees (-1.5)" at bounding box center [375, 214] width 141 height 39
click at [571, 248] on button "BOSTON RED SOX" at bounding box center [556, 252] width 173 height 28
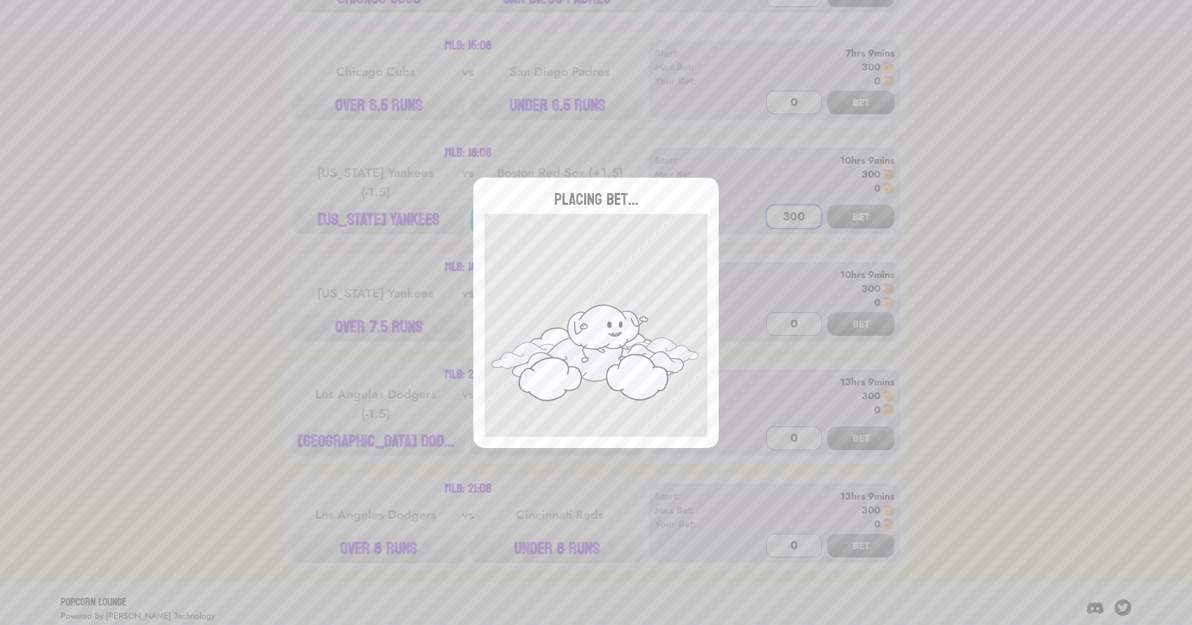
scroll to position [0, 0]
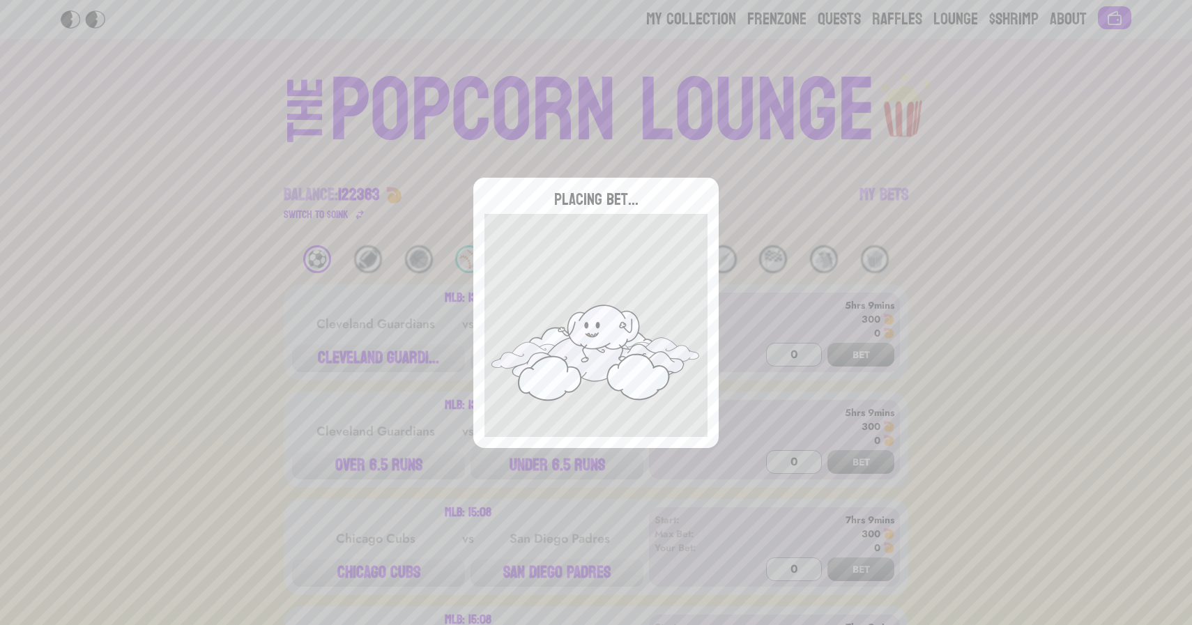
type input "0"
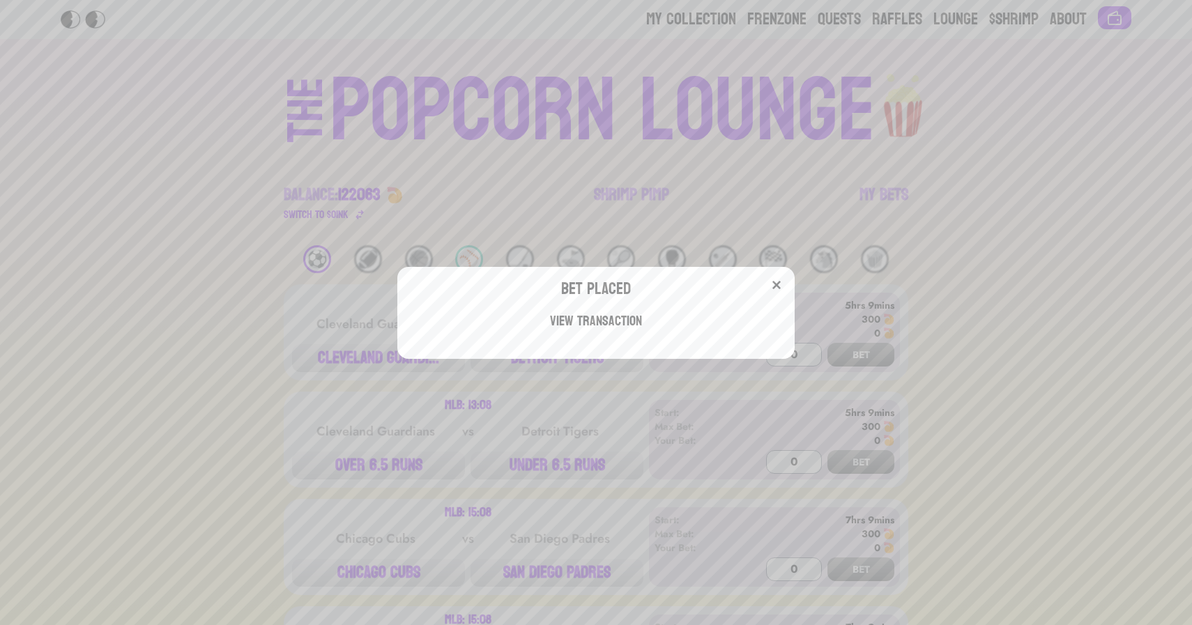
click at [868, 192] on div "Bet Placed View Transaction" at bounding box center [596, 312] width 1192 height 625
